Goal: Ask a question

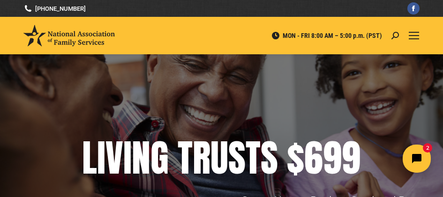
click at [413, 35] on div "Mobile menu icon" at bounding box center [414, 36] width 10 height 8
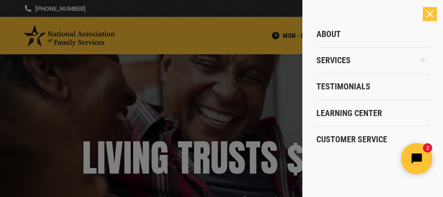
click at [424, 152] on button "Open chat widget" at bounding box center [416, 158] width 31 height 31
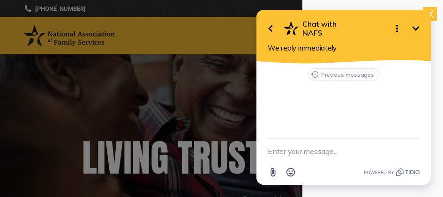
click at [414, 26] on icon "Minimize" at bounding box center [415, 28] width 11 height 11
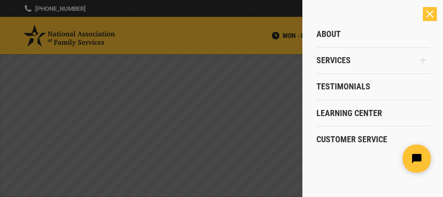
click html
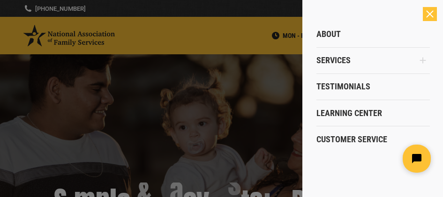
click html
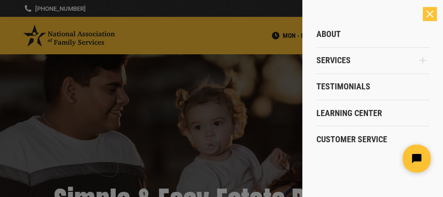
click html
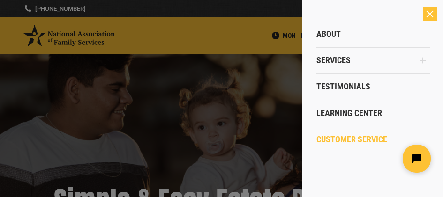
click at [328, 134] on link "Customer Service" at bounding box center [372, 140] width 113 height 26
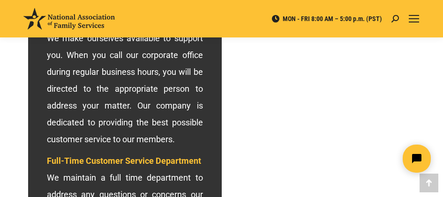
scroll to position [375, 0]
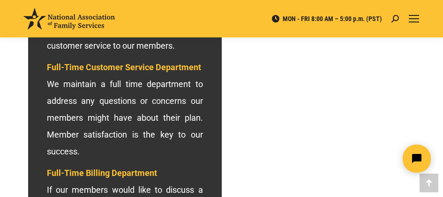
click at [83, 172] on span "Full-Time Billing Department" at bounding box center [102, 173] width 110 height 10
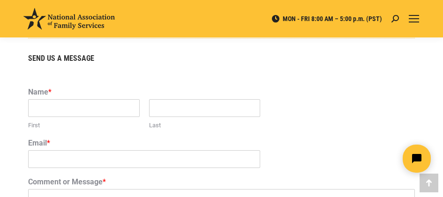
scroll to position [656, 0]
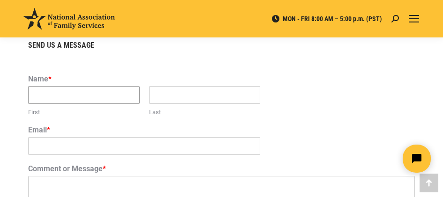
click at [51, 98] on input "First" at bounding box center [84, 95] width 112 height 18
type input "[PERSON_NAME]"
type input "[EMAIL_ADDRESS][DOMAIN_NAME]"
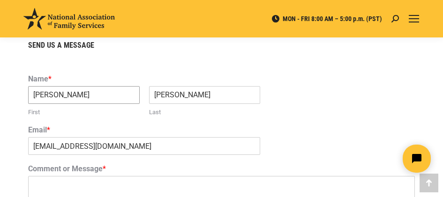
scroll to position [750, 0]
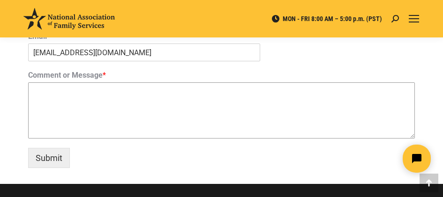
click at [45, 90] on textarea "Comment or Message *" at bounding box center [221, 111] width 387 height 56
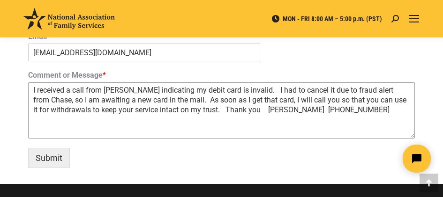
scroll to position [656, 0]
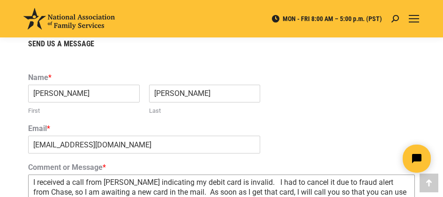
scroll to position [668, 0]
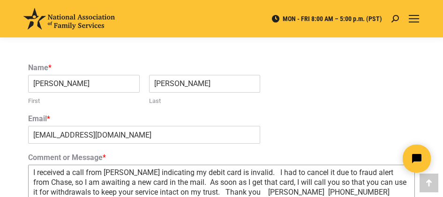
click at [38, 179] on textarea "I received a call from [PERSON_NAME] indicating my debit card is invalid. I had…" at bounding box center [221, 193] width 387 height 56
type textarea "I received a call from [PERSON_NAME] indicating my debit card is invalid. I had…"
click at [65, 83] on input "[PERSON_NAME]" at bounding box center [84, 84] width 112 height 18
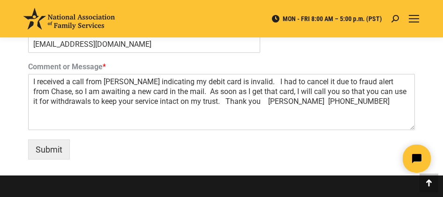
scroll to position [761, 0]
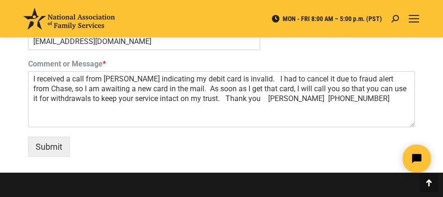
type input "[PERSON_NAME]"
click at [272, 120] on textarea "I received a call from [PERSON_NAME] indicating my debit card is invalid. I had…" at bounding box center [221, 99] width 387 height 56
click at [244, 120] on textarea "I received a call from [PERSON_NAME] indicating my debit card is invalid. I had…" at bounding box center [221, 99] width 387 height 56
click at [369, 117] on textarea "I received a call from [PERSON_NAME] indicating my debit card is invalid. I had…" at bounding box center [221, 99] width 387 height 56
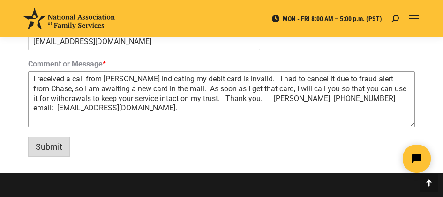
type textarea "I received a call from [PERSON_NAME] indicating my debit card is invalid. I had…"
click at [43, 147] on button "Submit" at bounding box center [49, 147] width 42 height 20
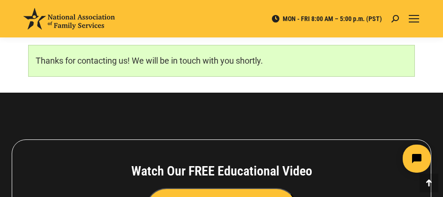
scroll to position [679, 0]
